Goal: Information Seeking & Learning: Learn about a topic

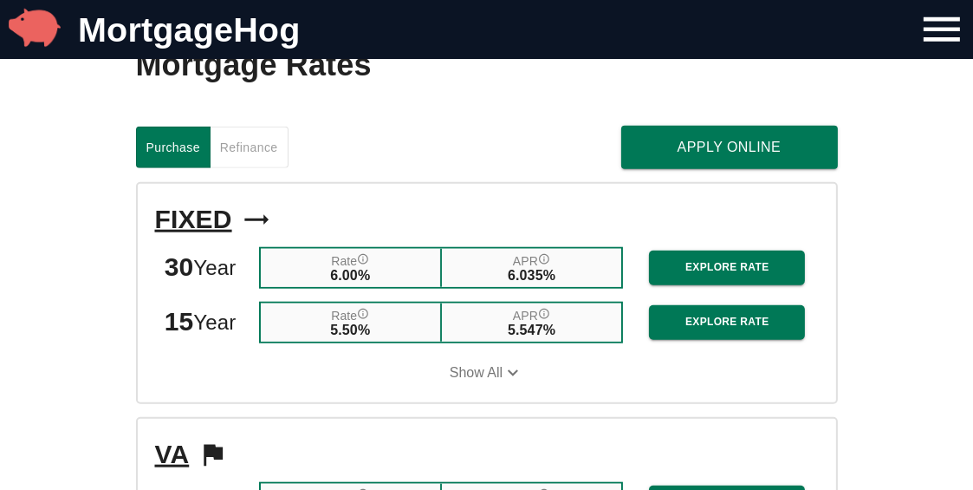
scroll to position [1812, 0]
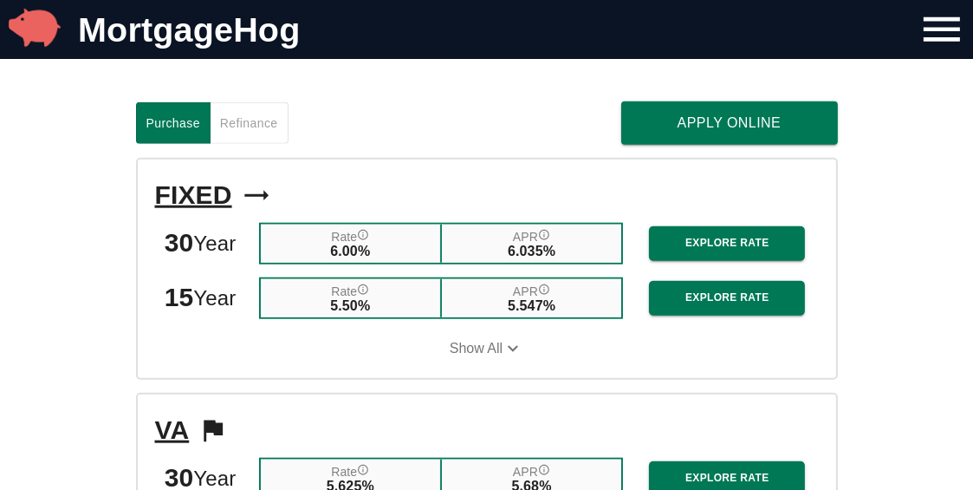
click at [464, 351] on span "Show All" at bounding box center [476, 349] width 53 height 16
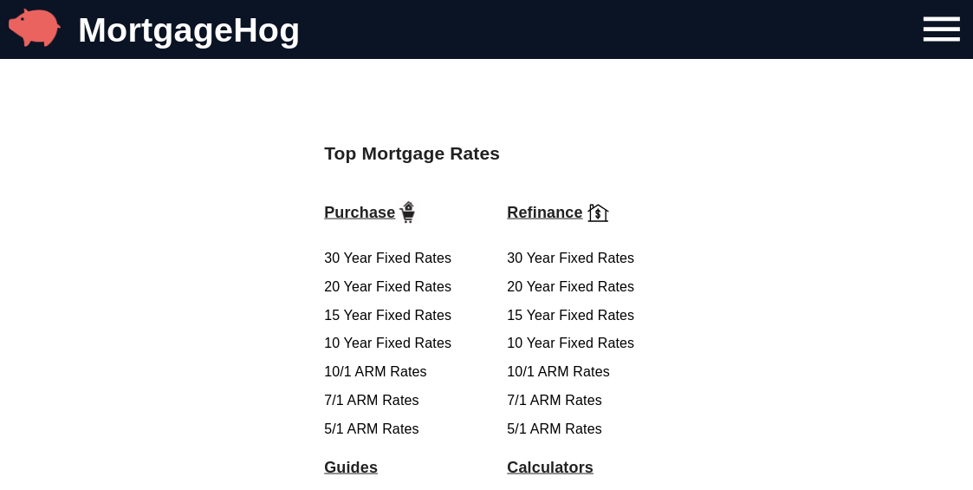
scroll to position [2837, 0]
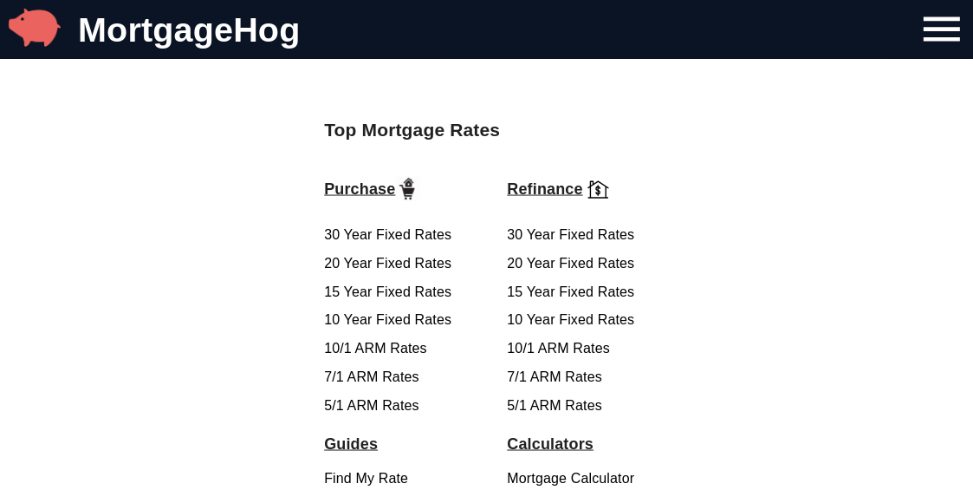
click at [370, 409] on link "5/1 ARM Rates" at bounding box center [371, 405] width 95 height 15
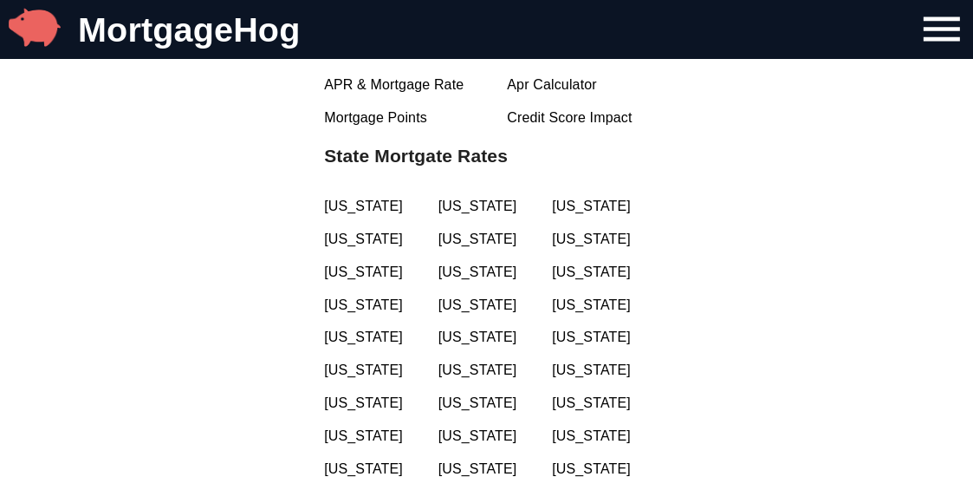
scroll to position [3388, 0]
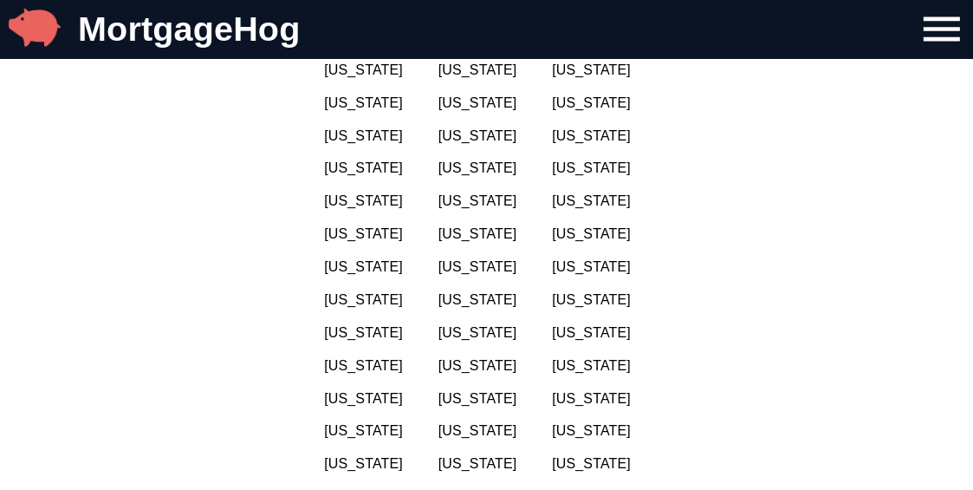
click at [484, 369] on link "[US_STATE]" at bounding box center [487, 367] width 97 height 20
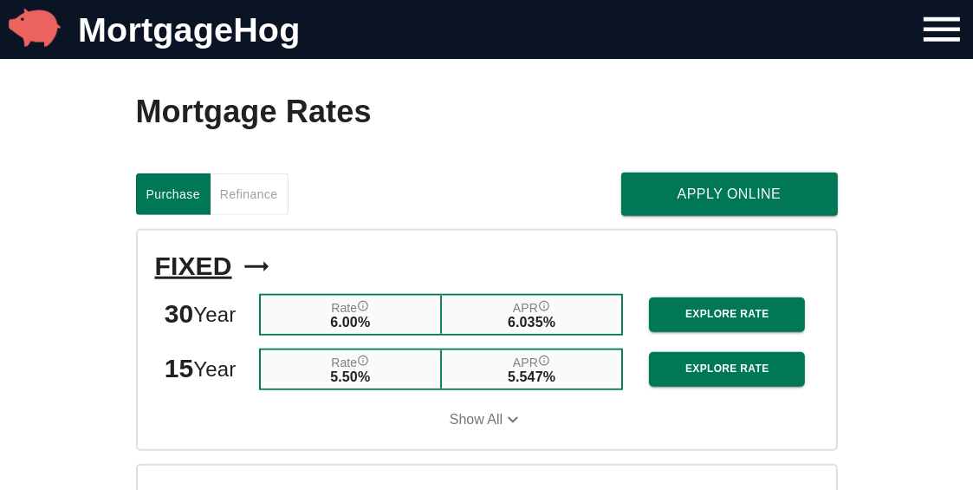
scroll to position [1891, 0]
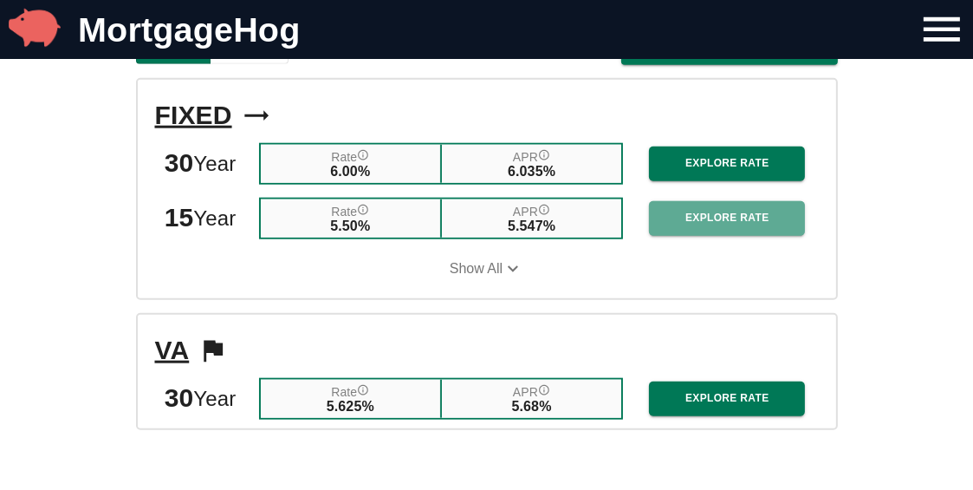
click at [691, 214] on span "Explore Rate" at bounding box center [727, 218] width 128 height 18
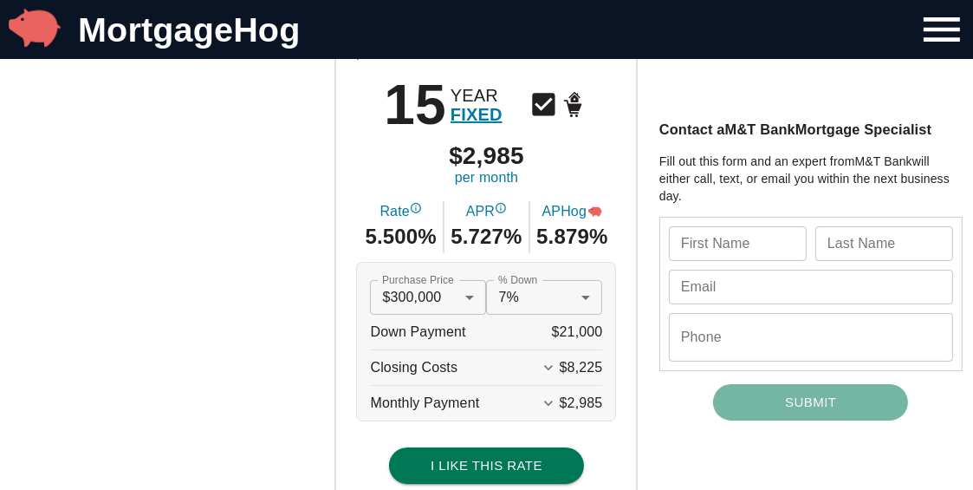
scroll to position [157, 0]
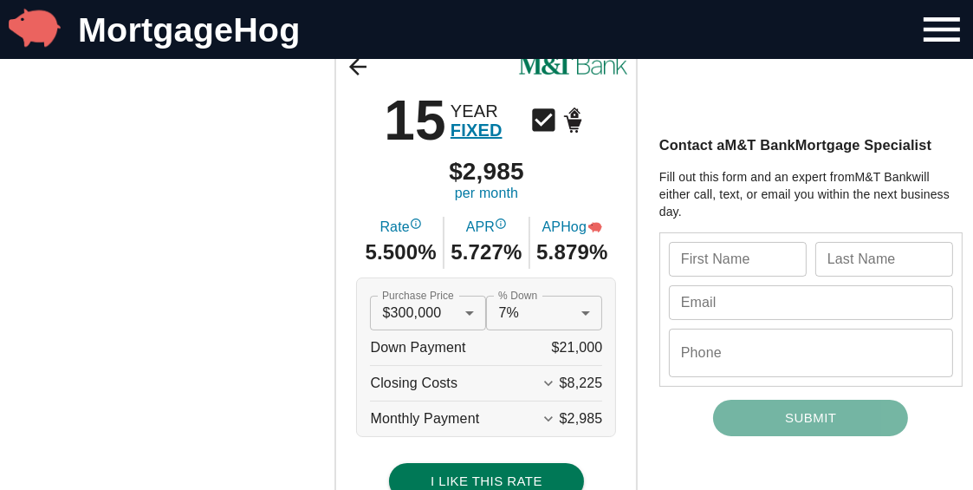
scroll to position [1891, 0]
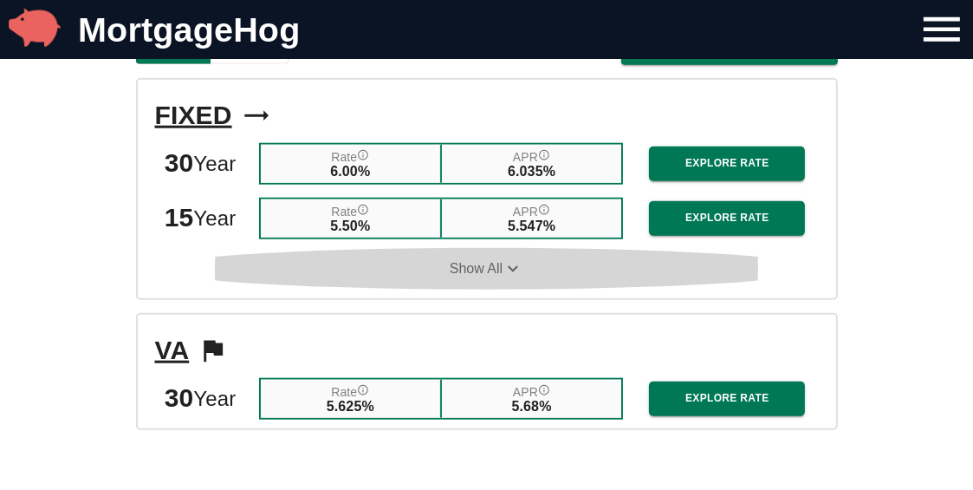
click at [485, 264] on span "Show All" at bounding box center [476, 269] width 53 height 16
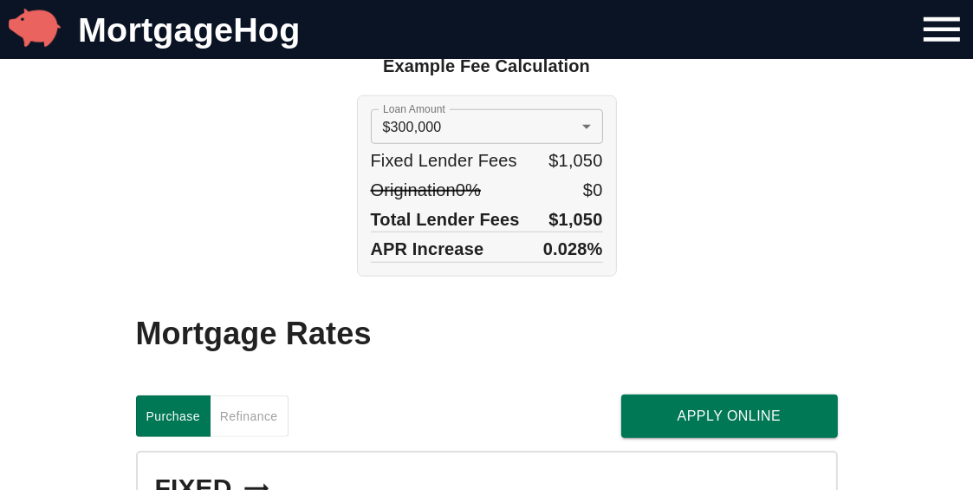
scroll to position [1419, 0]
